Goal: Information Seeking & Learning: Understand process/instructions

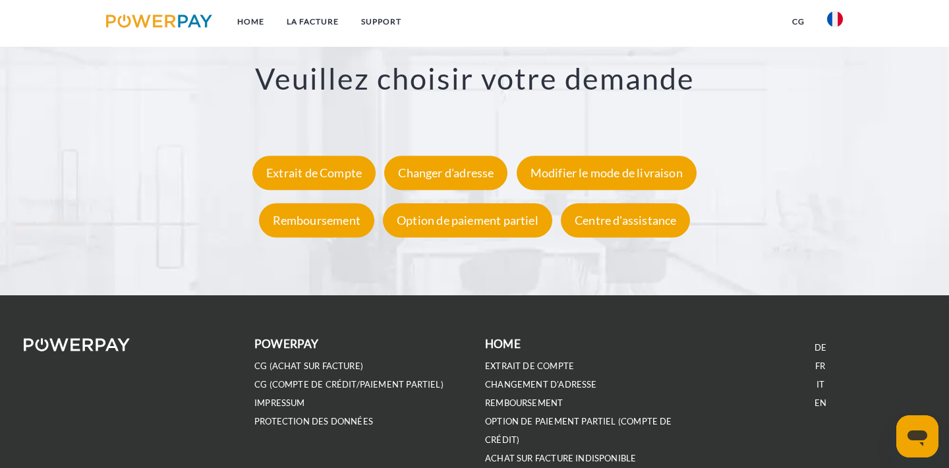
scroll to position [2441, 0]
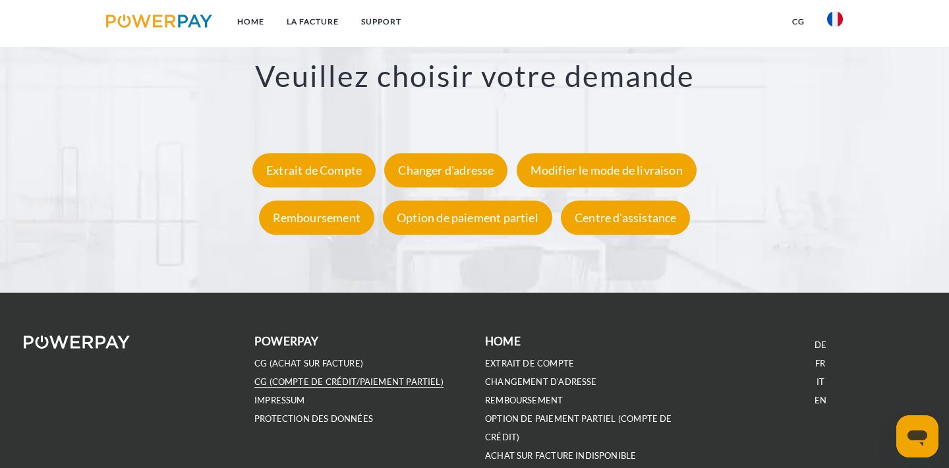
click at [316, 382] on link "CG (Compte de crédit/paiement partiel)" at bounding box center [348, 381] width 189 height 11
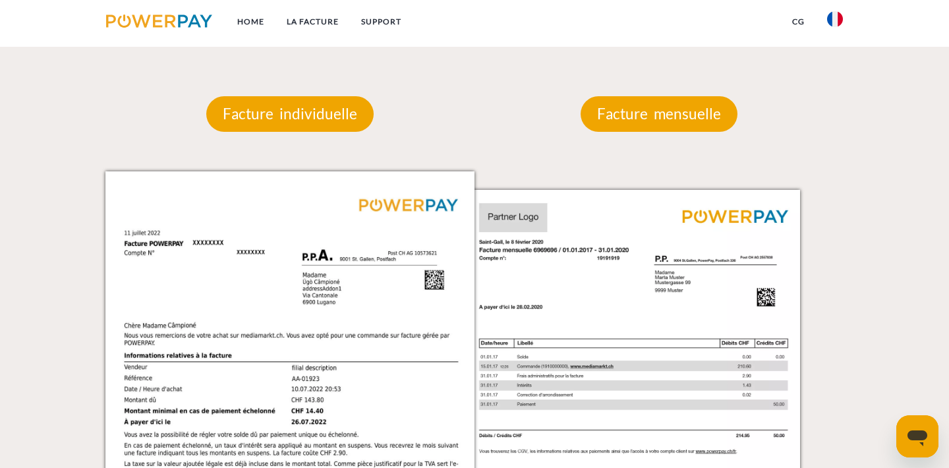
scroll to position [1168, 0]
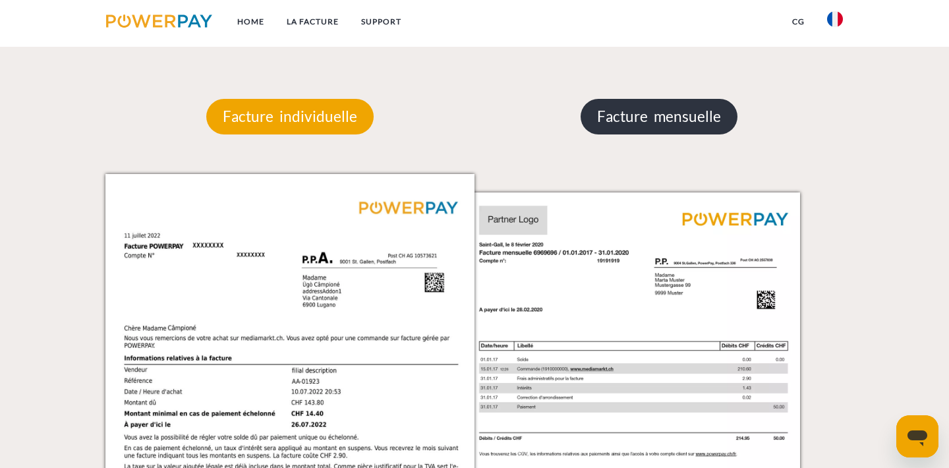
click at [645, 119] on p "Facture mensuelle" at bounding box center [659, 117] width 157 height 36
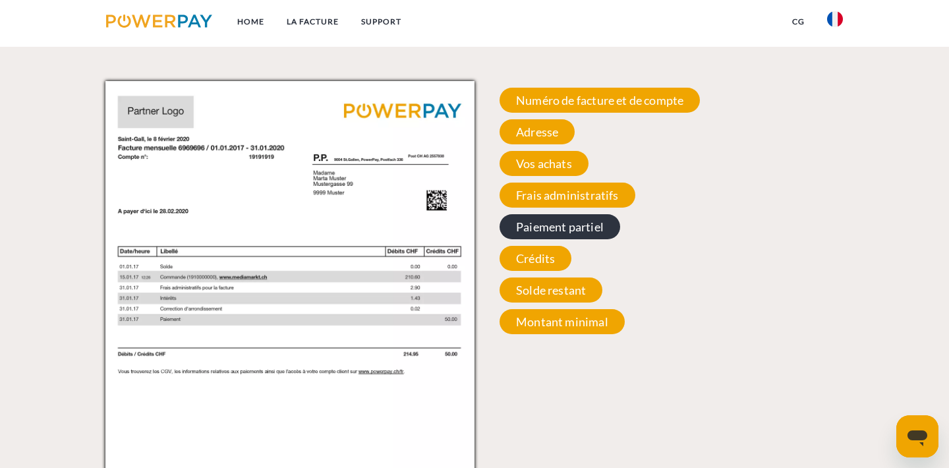
scroll to position [1260, 0]
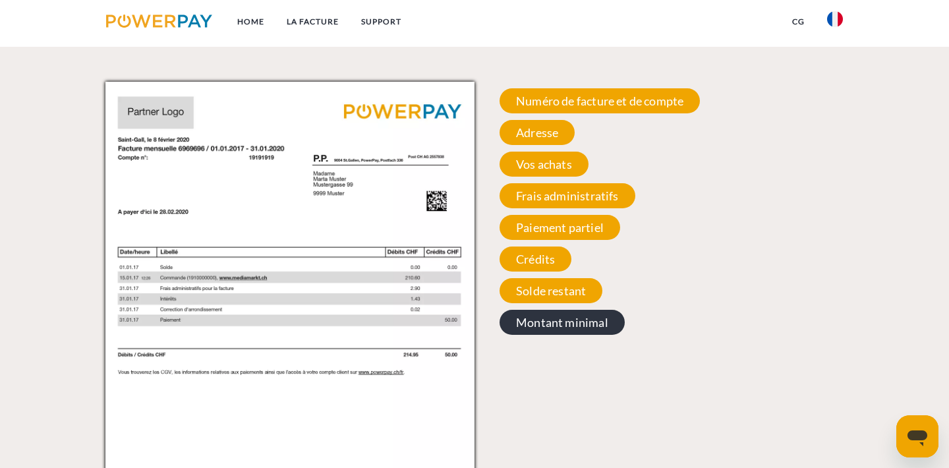
click at [564, 318] on span "Montant minimal" at bounding box center [562, 322] width 125 height 25
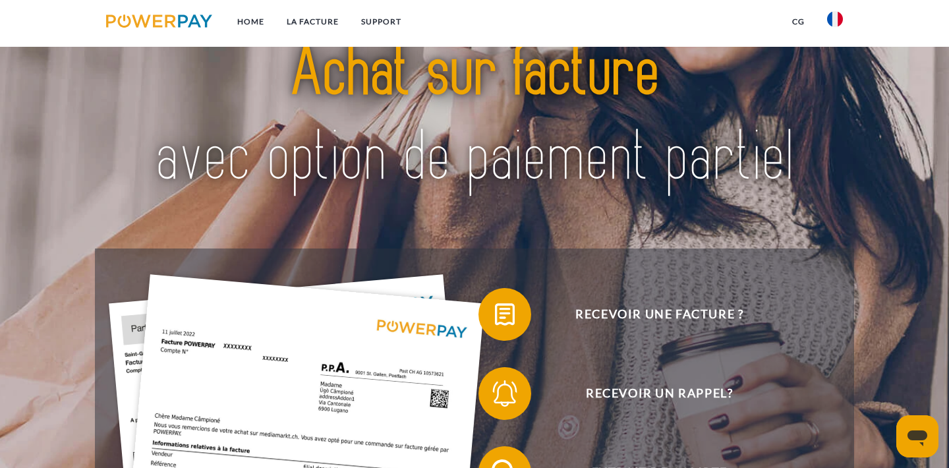
scroll to position [0, 0]
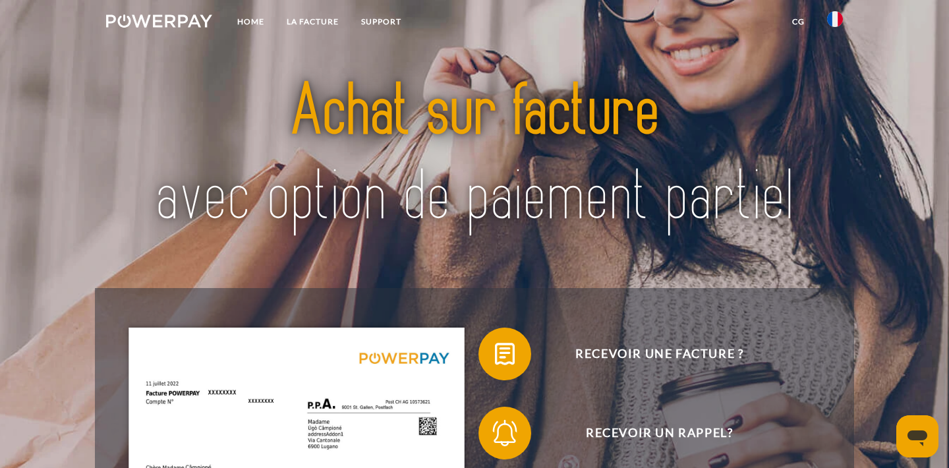
click at [355, 106] on img at bounding box center [474, 155] width 665 height 216
click at [303, 18] on link "LA FACTURE" at bounding box center [313, 22] width 74 height 24
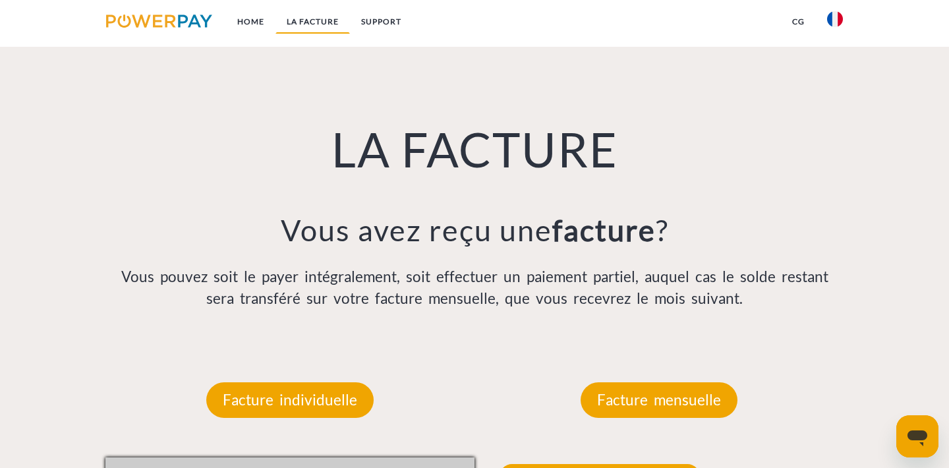
scroll to position [905, 0]
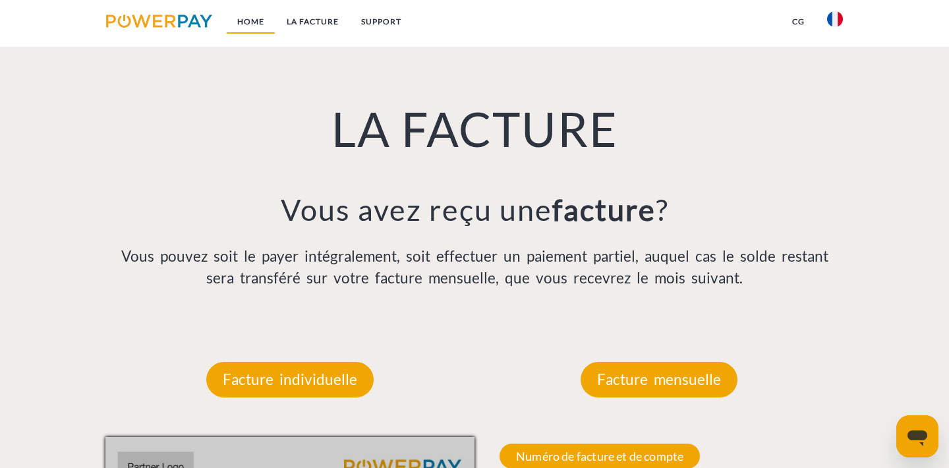
click at [250, 18] on link "Home" at bounding box center [250, 22] width 49 height 24
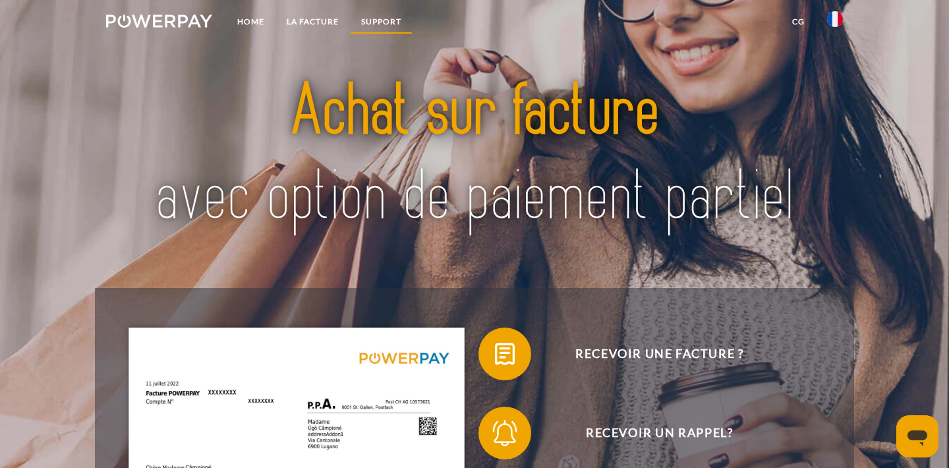
click at [382, 19] on link "Support" at bounding box center [381, 22] width 63 height 24
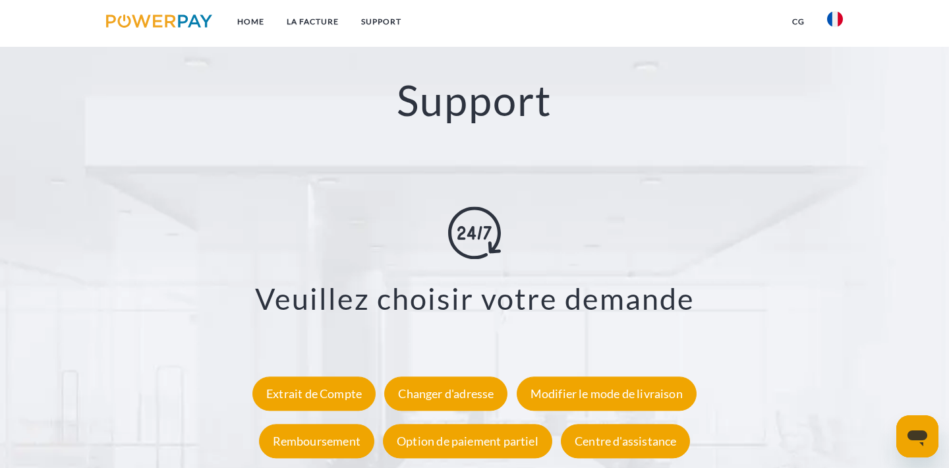
scroll to position [2219, 0]
